Goal: Information Seeking & Learning: Learn about a topic

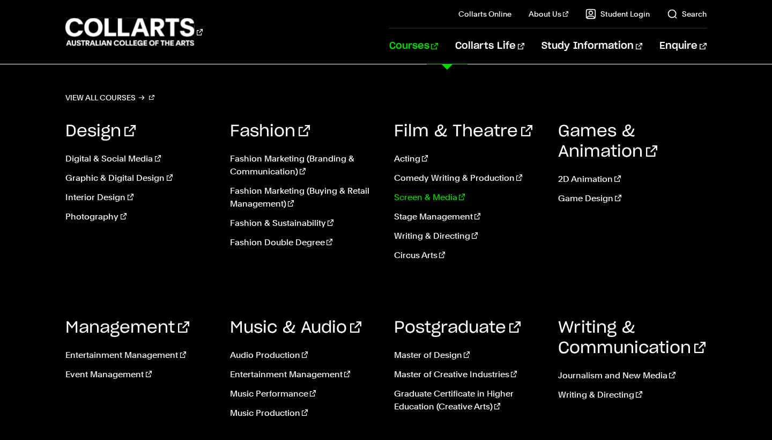
click at [432, 195] on link "Screen & Media" at bounding box center [468, 197] width 148 height 13
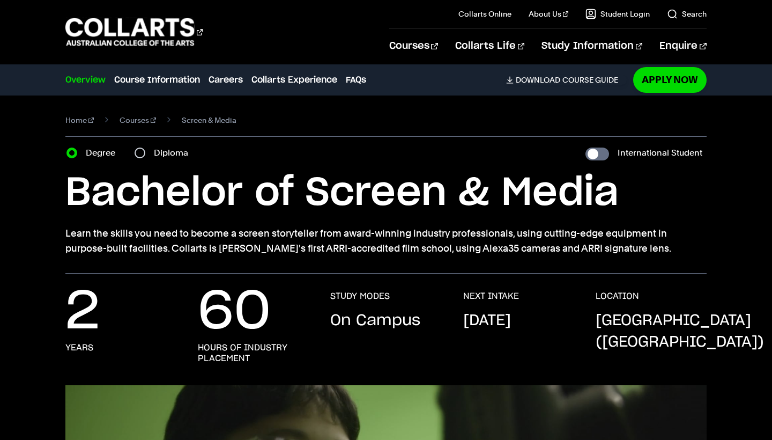
click at [279, 322] on div "60 hours of industry placement" at bounding box center [253, 327] width 111 height 73
click at [592, 152] on input "International Student" at bounding box center [598, 154] width 24 height 13
checkbox input "true"
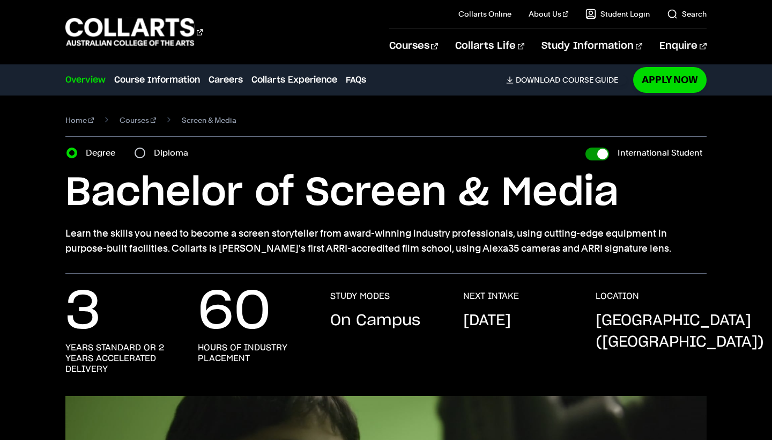
checkbox input "true"
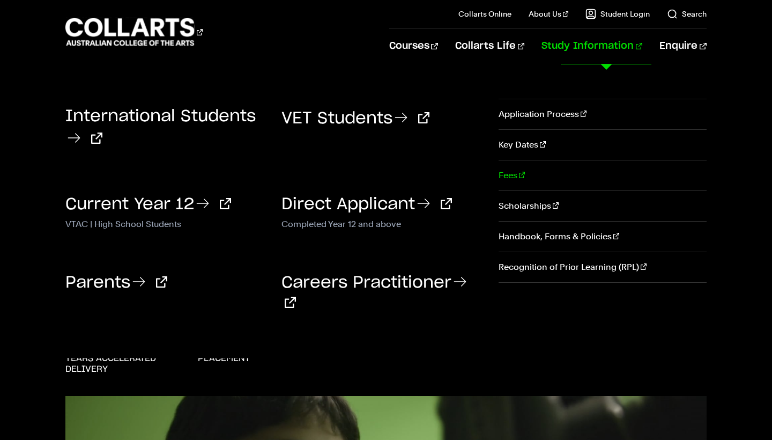
click at [507, 181] on link "Fees" at bounding box center [603, 175] width 208 height 30
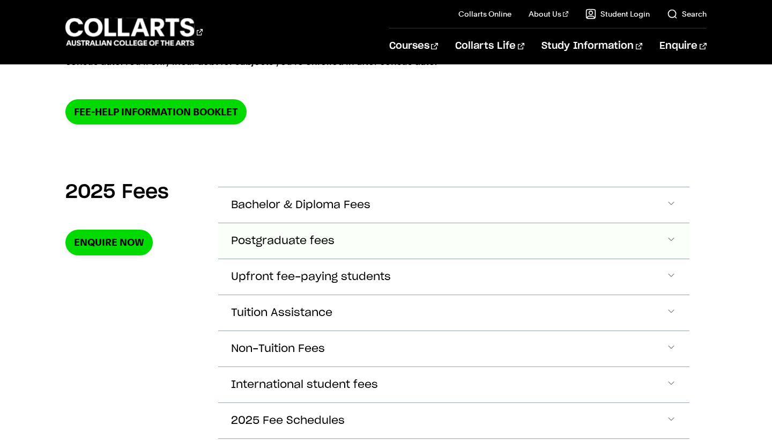
scroll to position [304, 0]
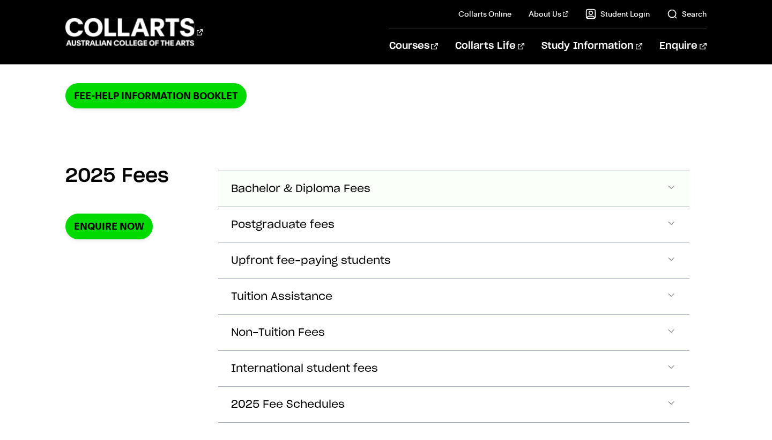
click at [347, 183] on span "Bachelor & Diploma Fees" at bounding box center [300, 189] width 139 height 12
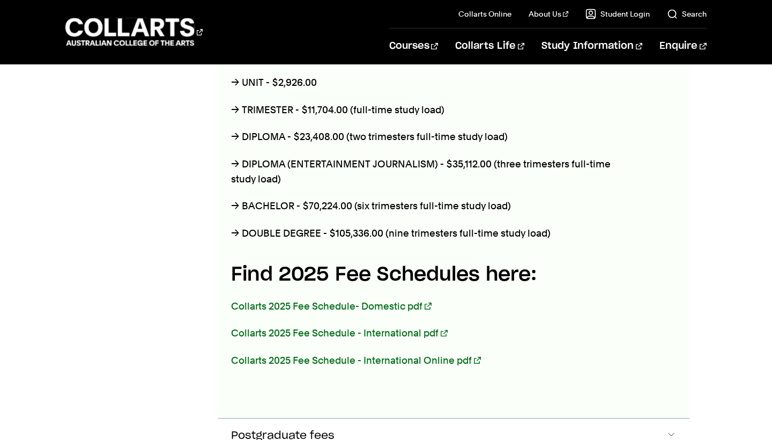
scroll to position [498, 0]
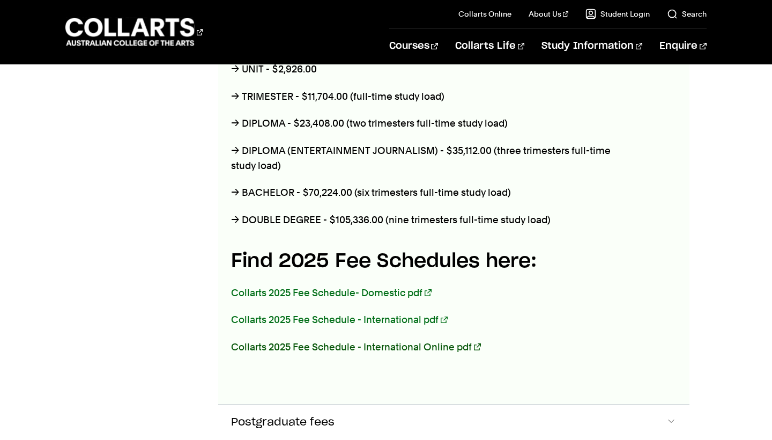
click at [375, 349] on link "Collarts 2025 Fee Schedule - International Online pdf" at bounding box center [355, 346] width 249 height 11
click at [396, 317] on link "Collarts 2025 Fee Schedule - International pdf" at bounding box center [339, 319] width 216 height 11
